Goal: Obtain resource: Obtain resource

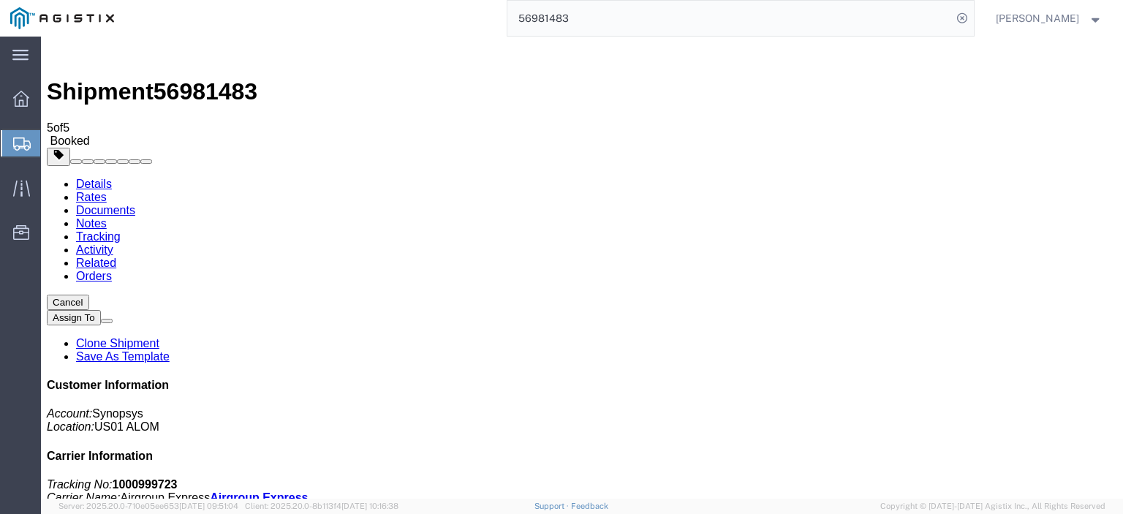
click at [447, 13] on div "56981483" at bounding box center [548, 18] width 849 height 37
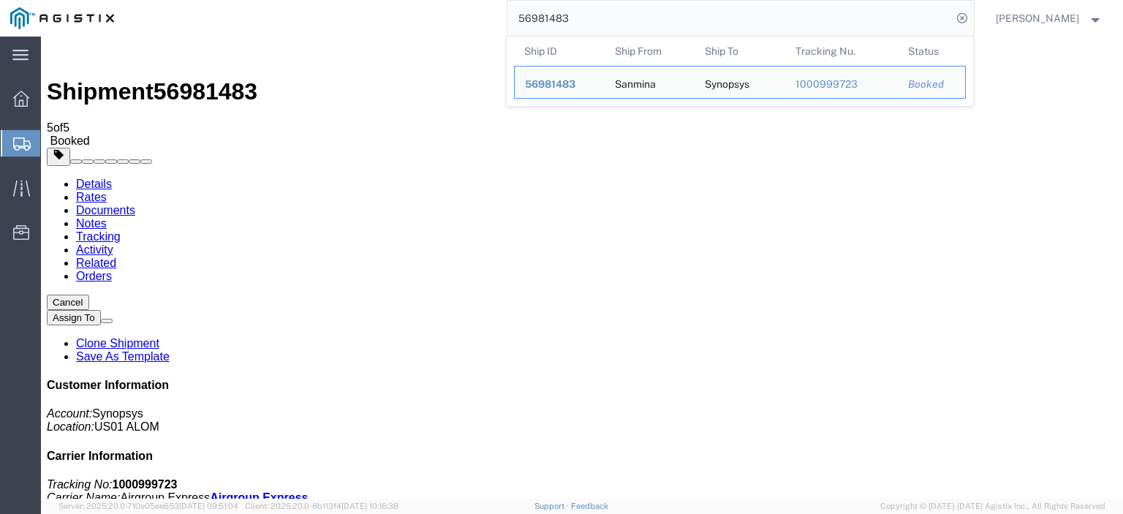
click at [612, 20] on input "56981483" at bounding box center [729, 18] width 444 height 35
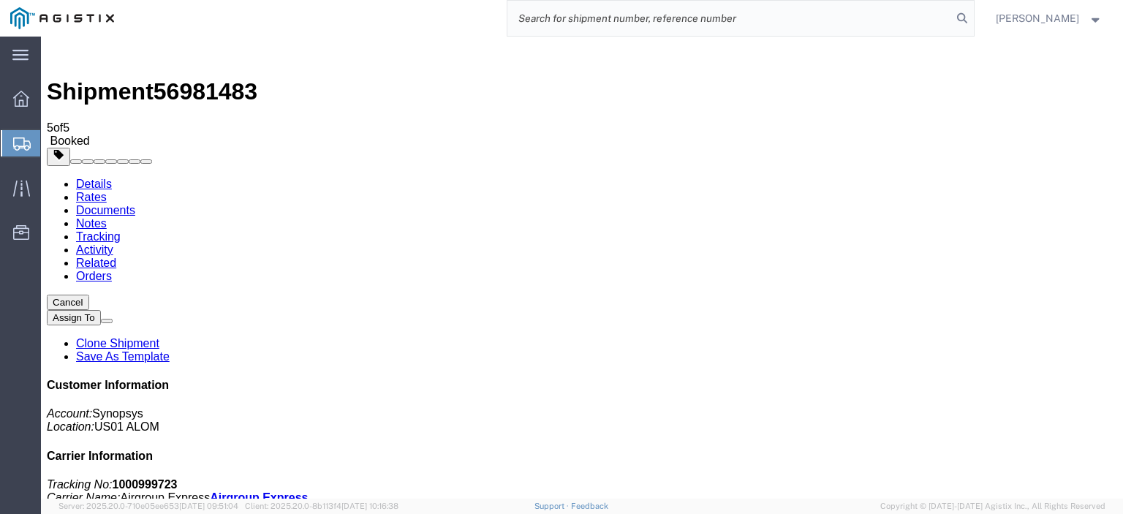
paste input "56981361"
type input "56981361"
click at [972, 22] on icon at bounding box center [962, 18] width 20 height 20
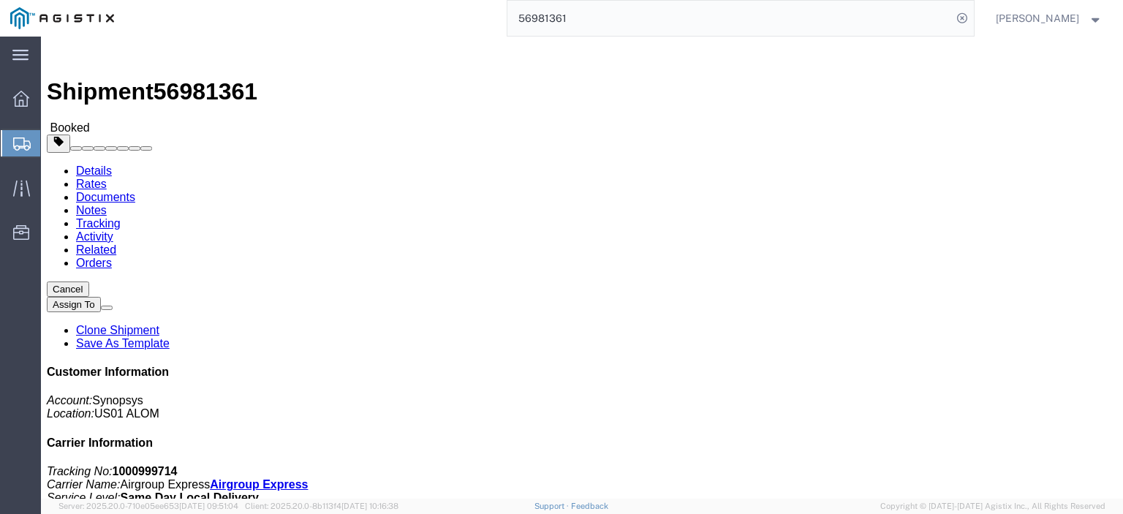
click link "Documents"
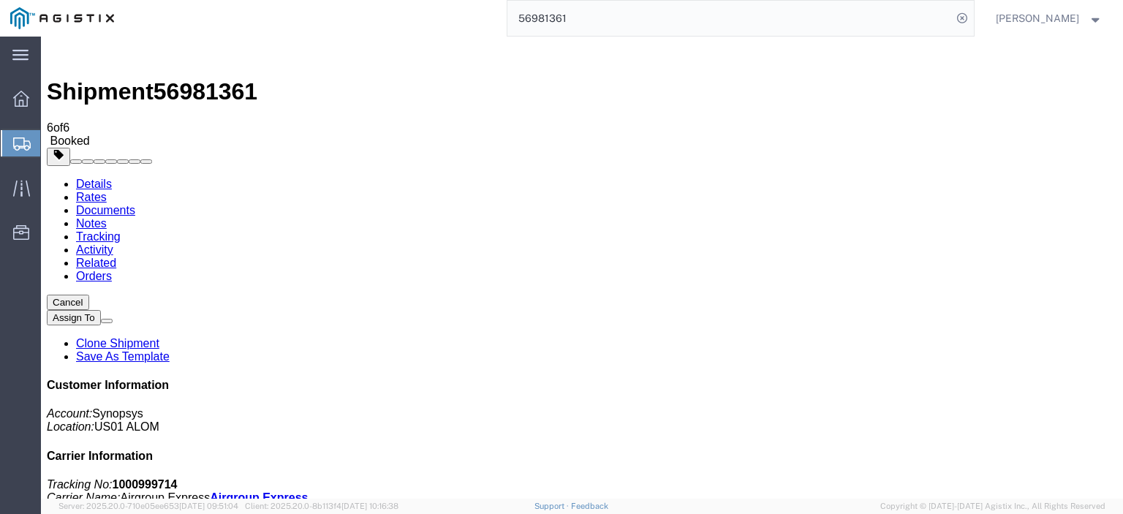
checkbox input "true"
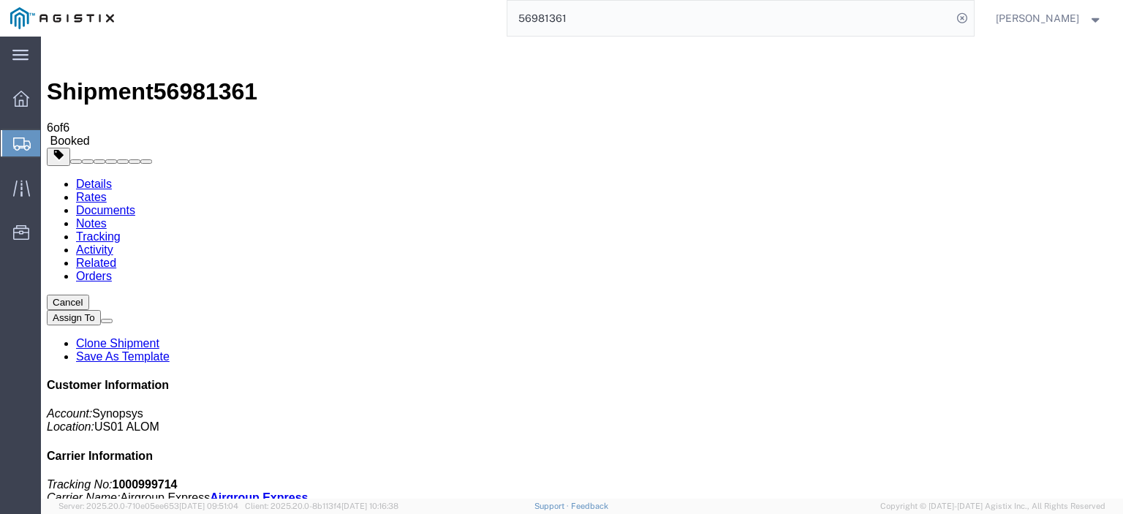
checkbox input "true"
